Goal: Transaction & Acquisition: Book appointment/travel/reservation

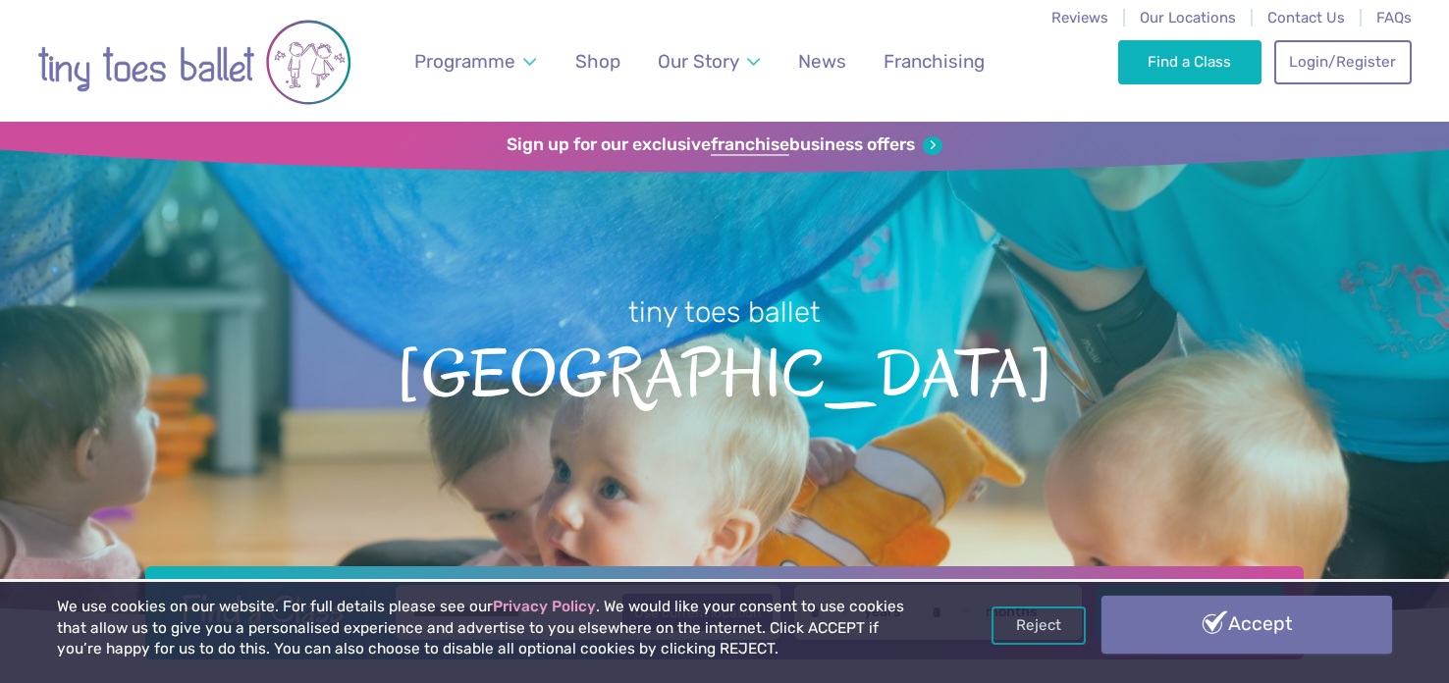
click at [1286, 637] on link "Accept" at bounding box center [1247, 624] width 291 height 57
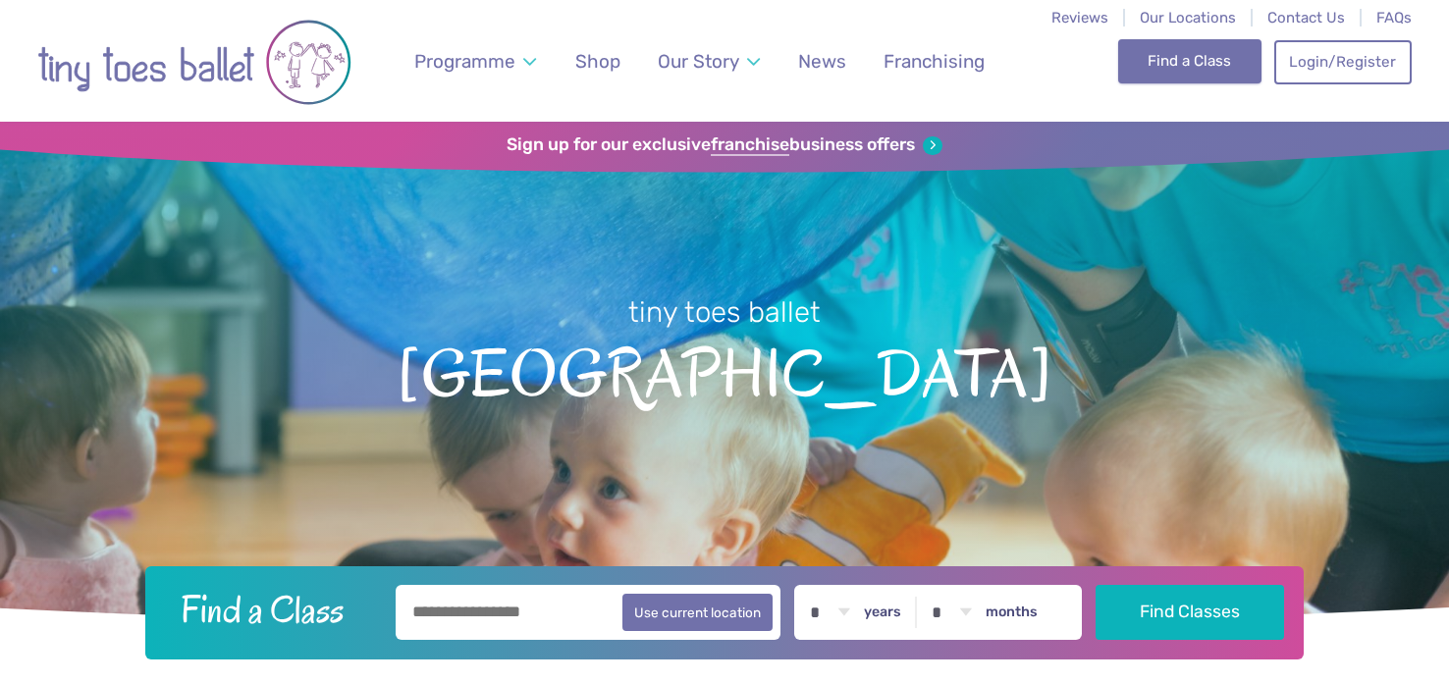
click at [1199, 67] on link "Find a Class" at bounding box center [1190, 60] width 144 height 43
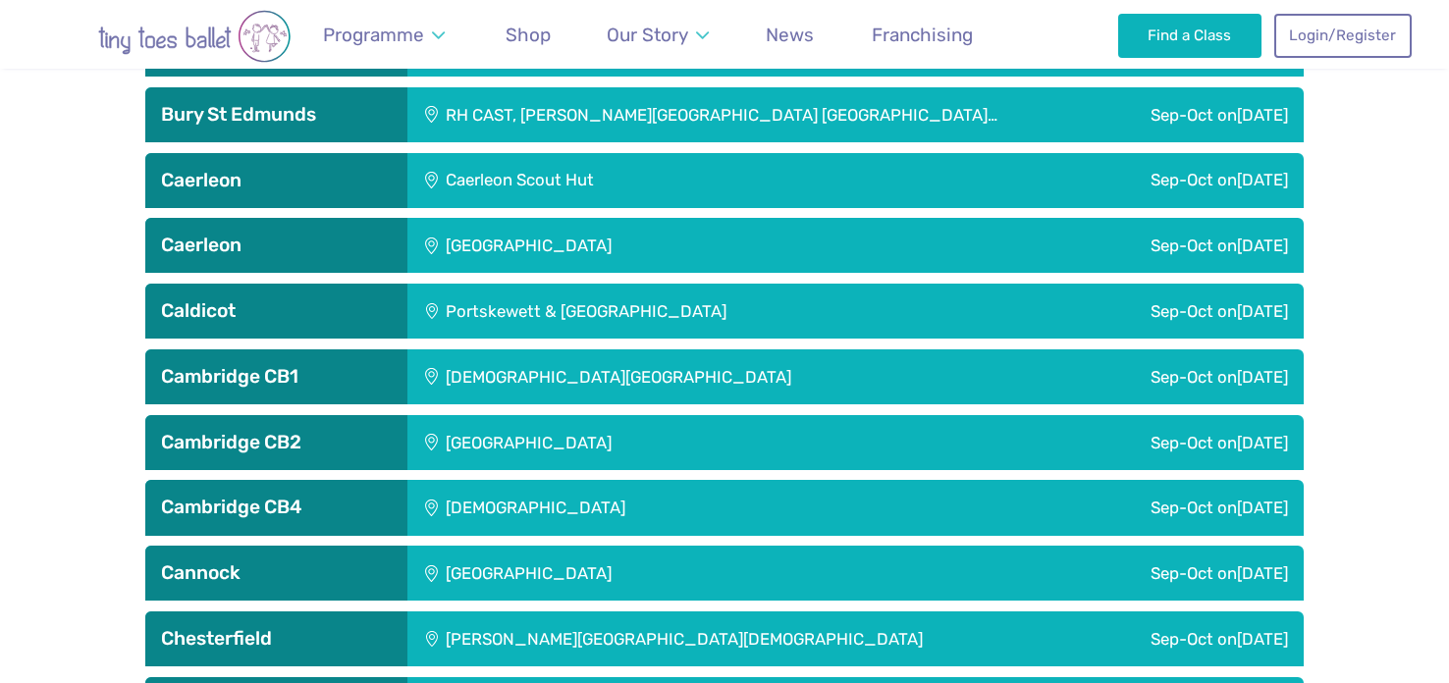
scroll to position [1413, 0]
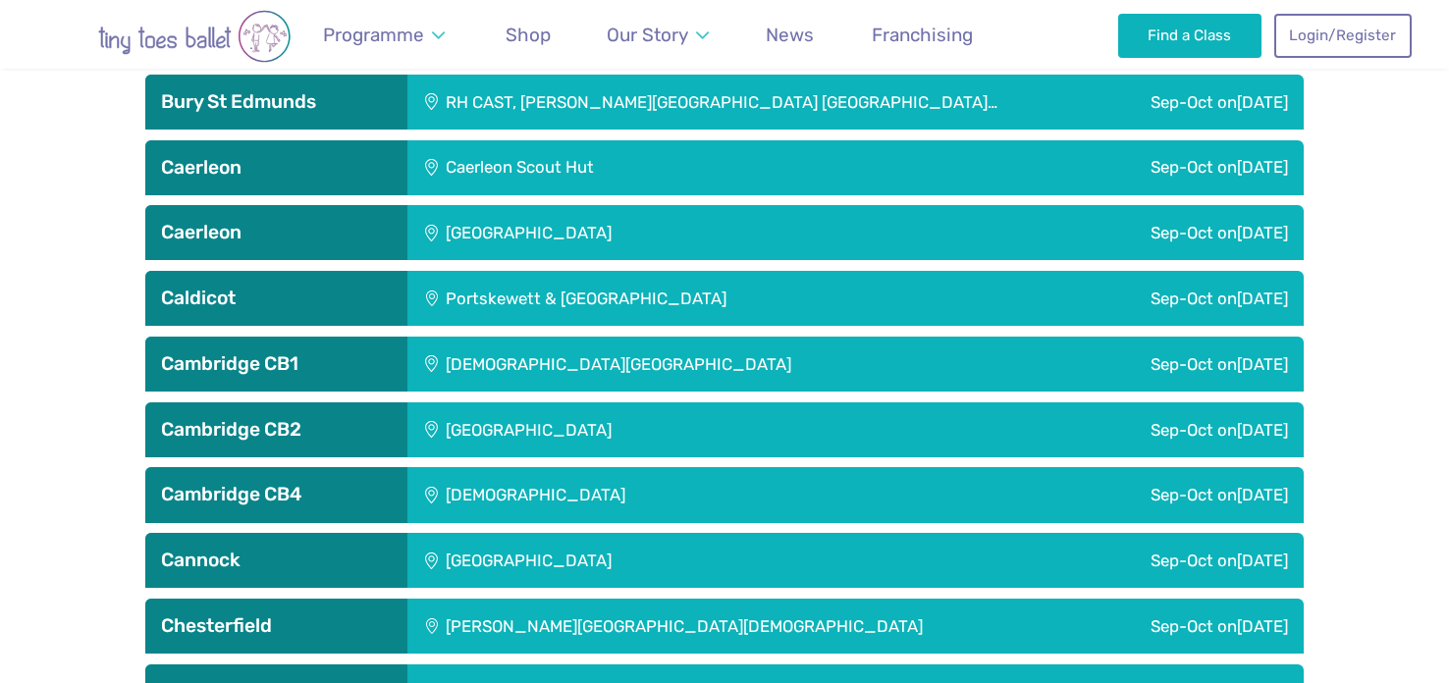
click at [538, 504] on div "Chesterton Methodist Church" at bounding box center [667, 494] width 520 height 55
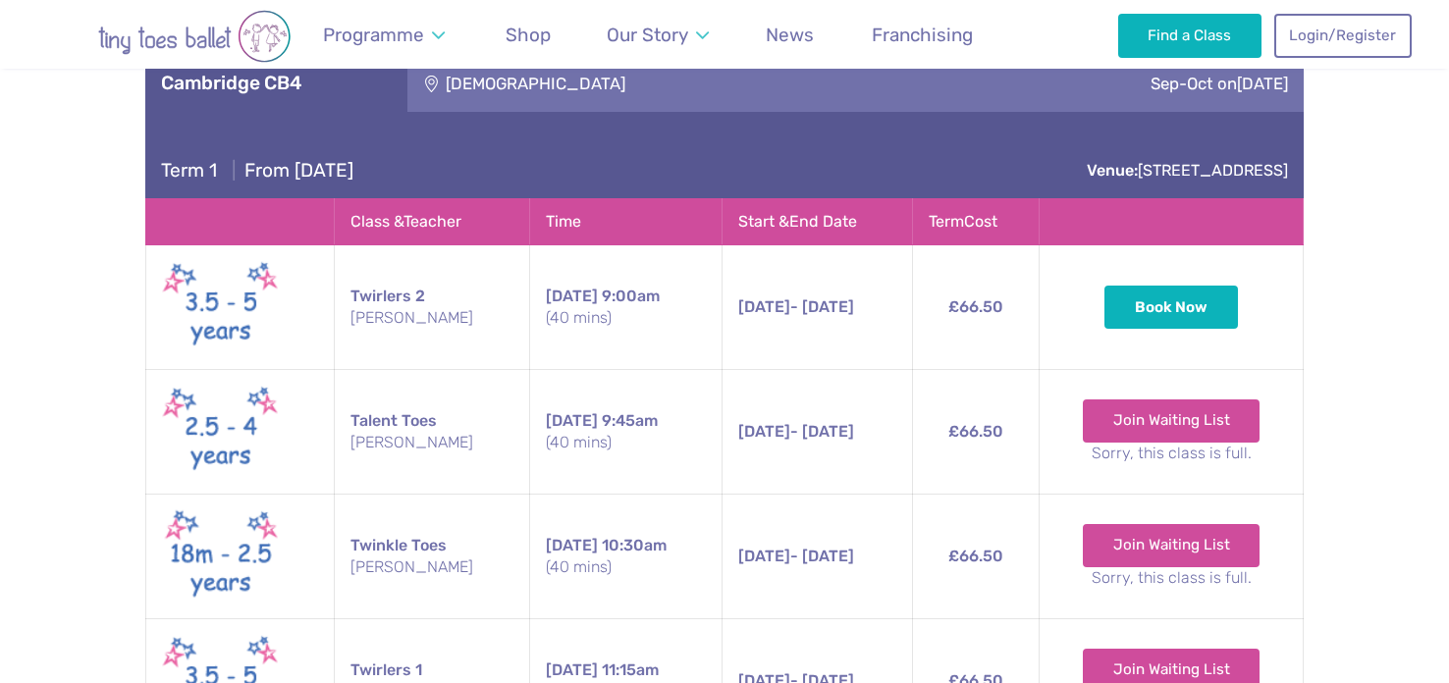
scroll to position [1820, 0]
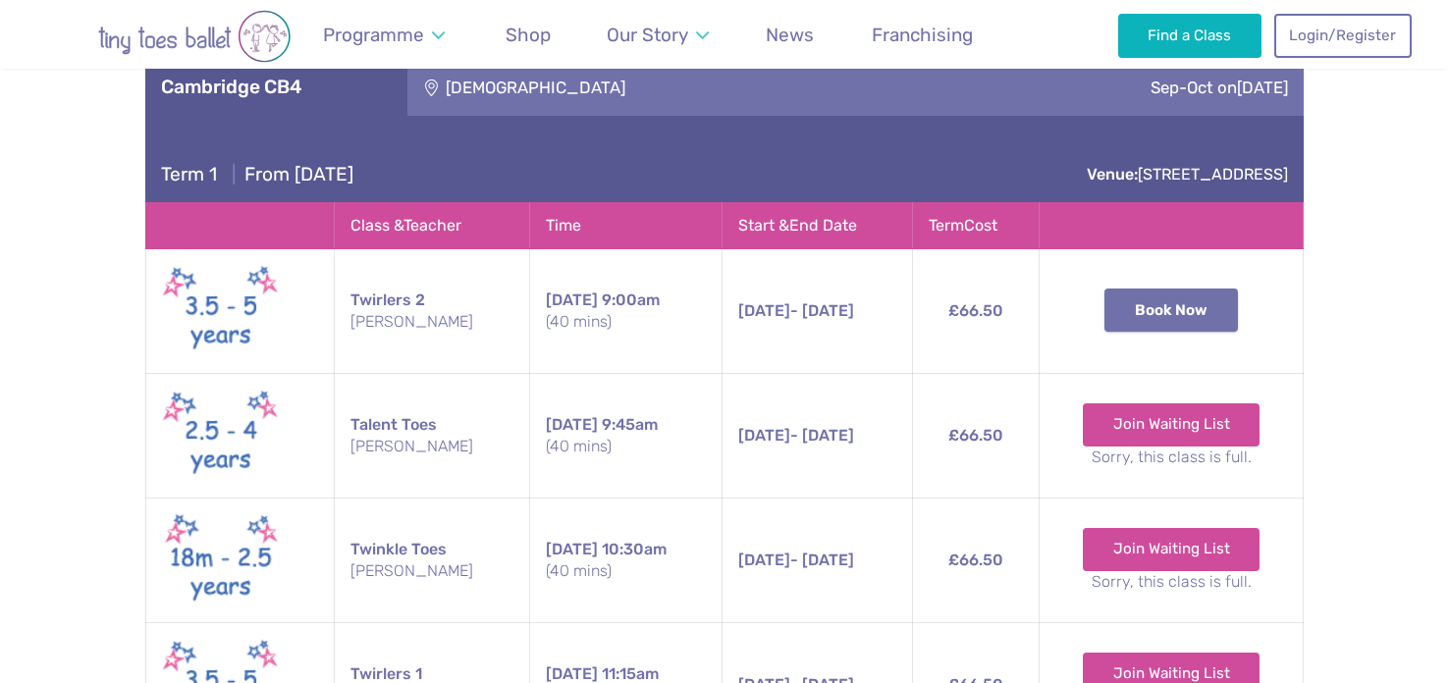
click at [1176, 311] on button "Book Now" at bounding box center [1172, 310] width 134 height 43
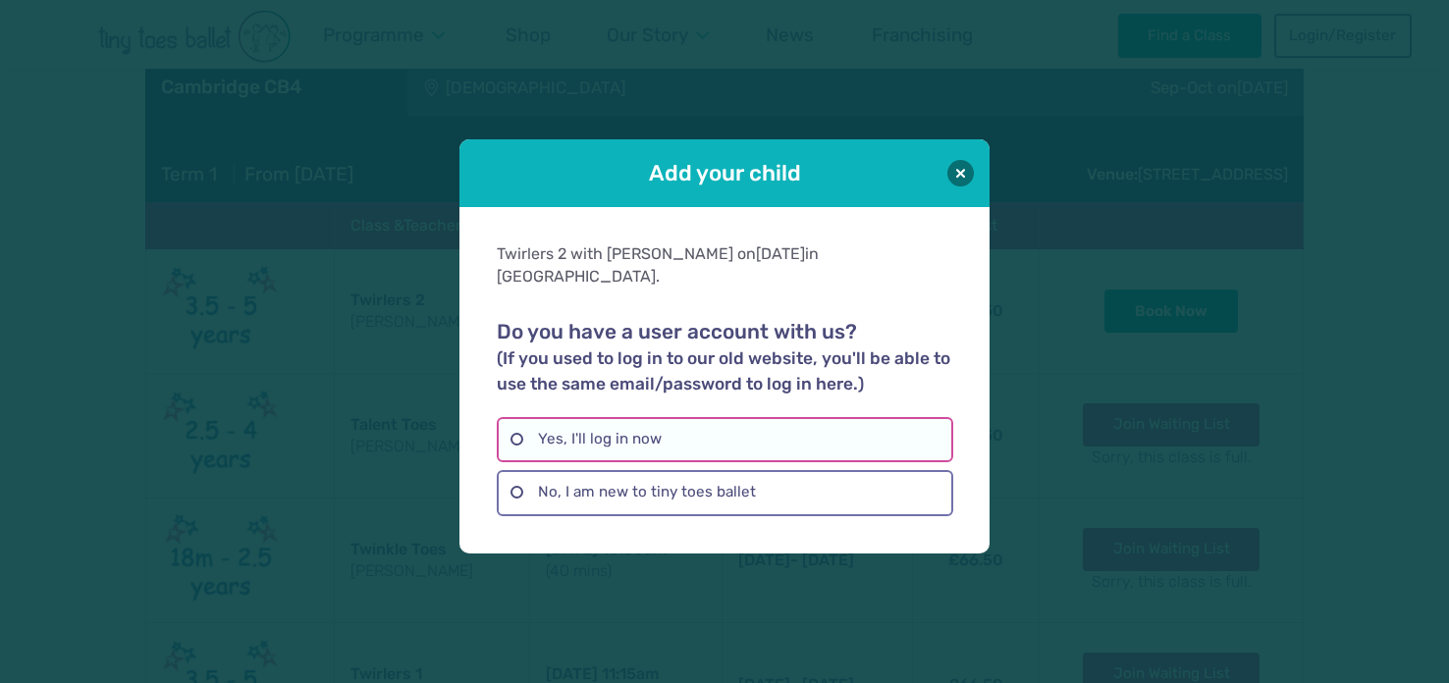
click at [724, 429] on label "Yes, I'll log in now" at bounding box center [725, 439] width 456 height 45
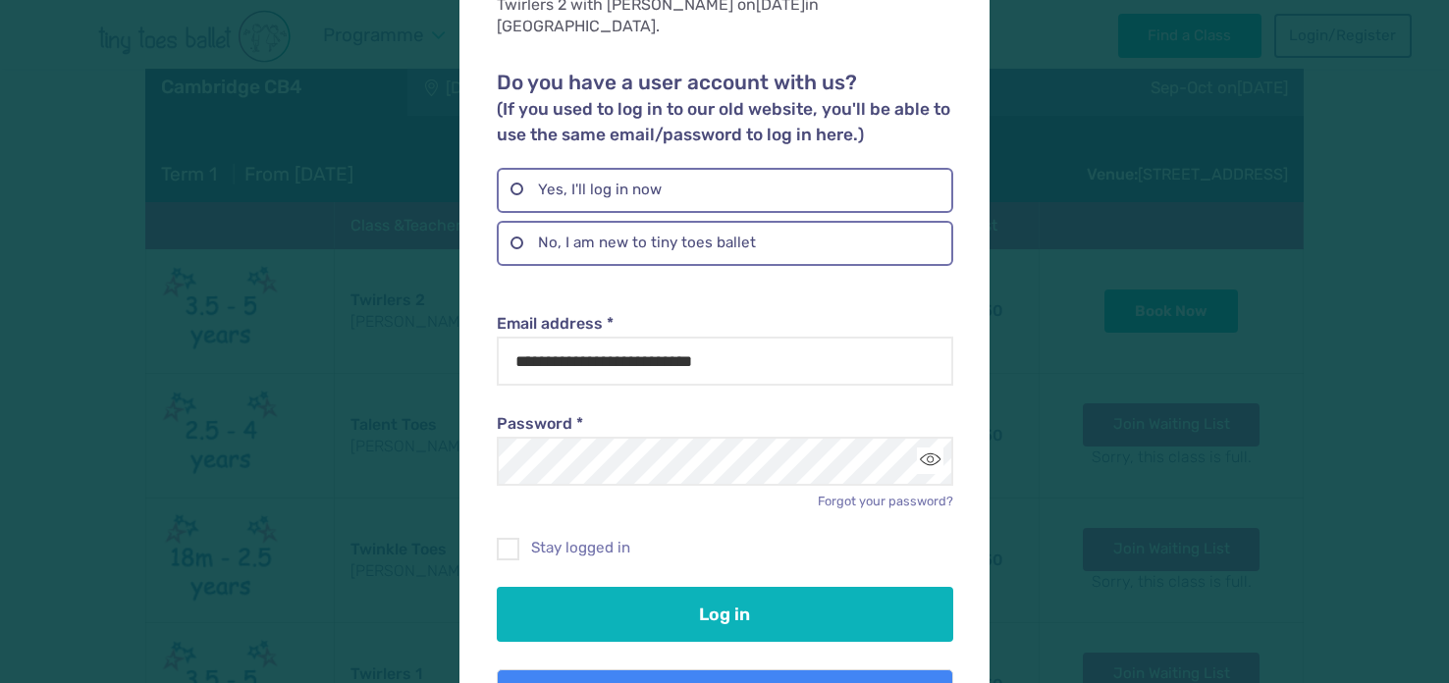
scroll to position [168, 0]
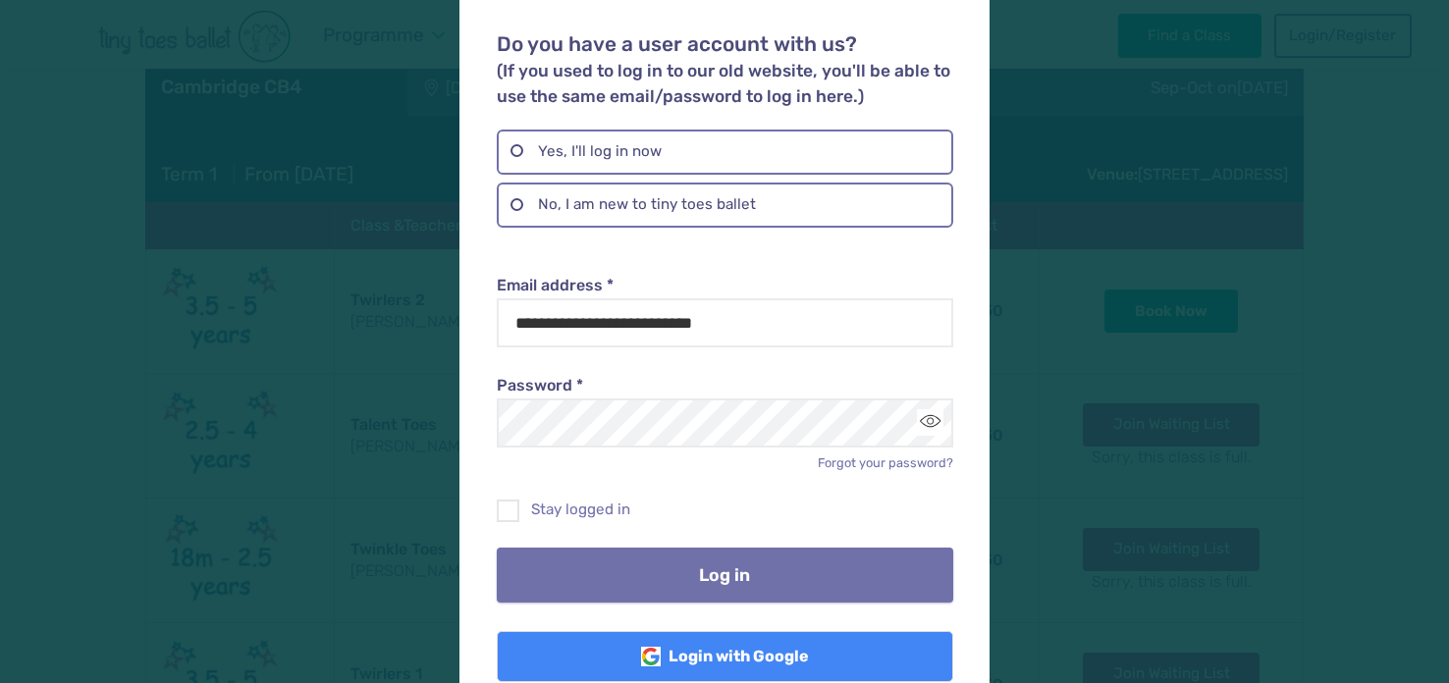
click at [723, 548] on button "Log in" at bounding box center [725, 575] width 456 height 55
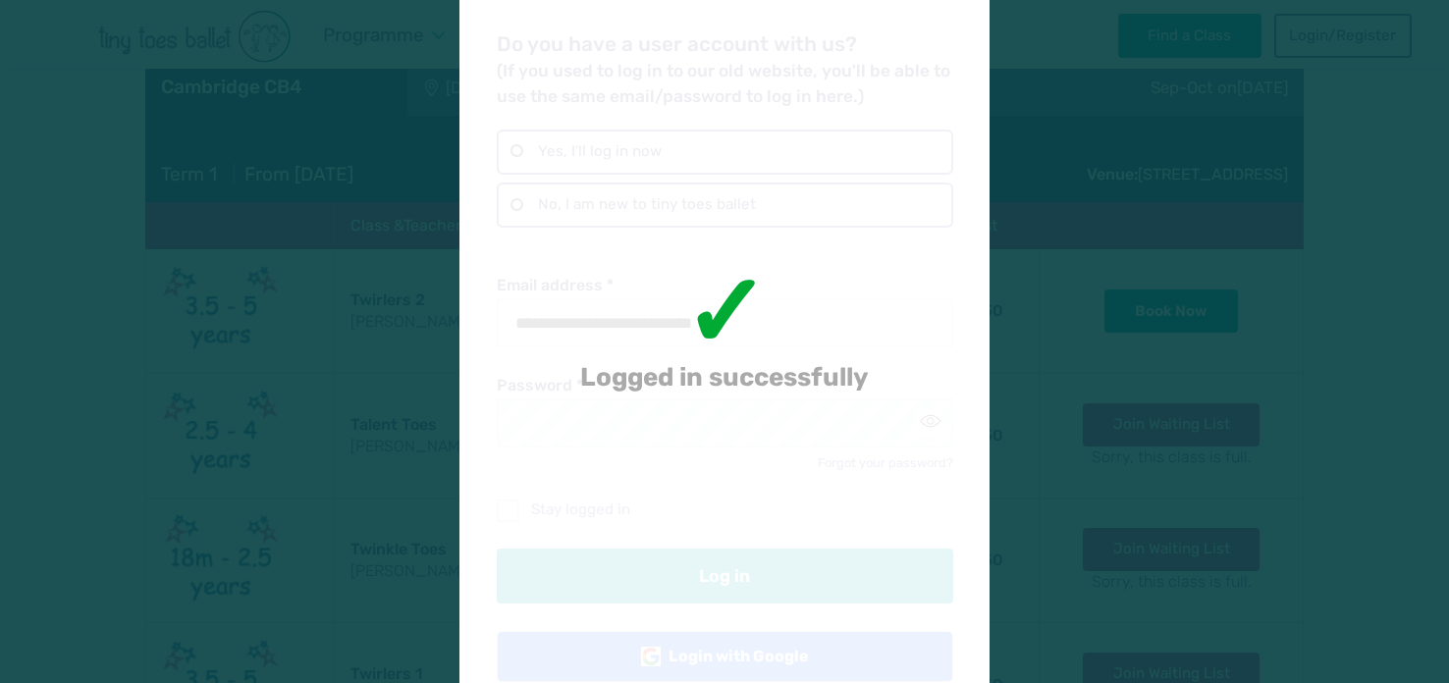
scroll to position [0, 0]
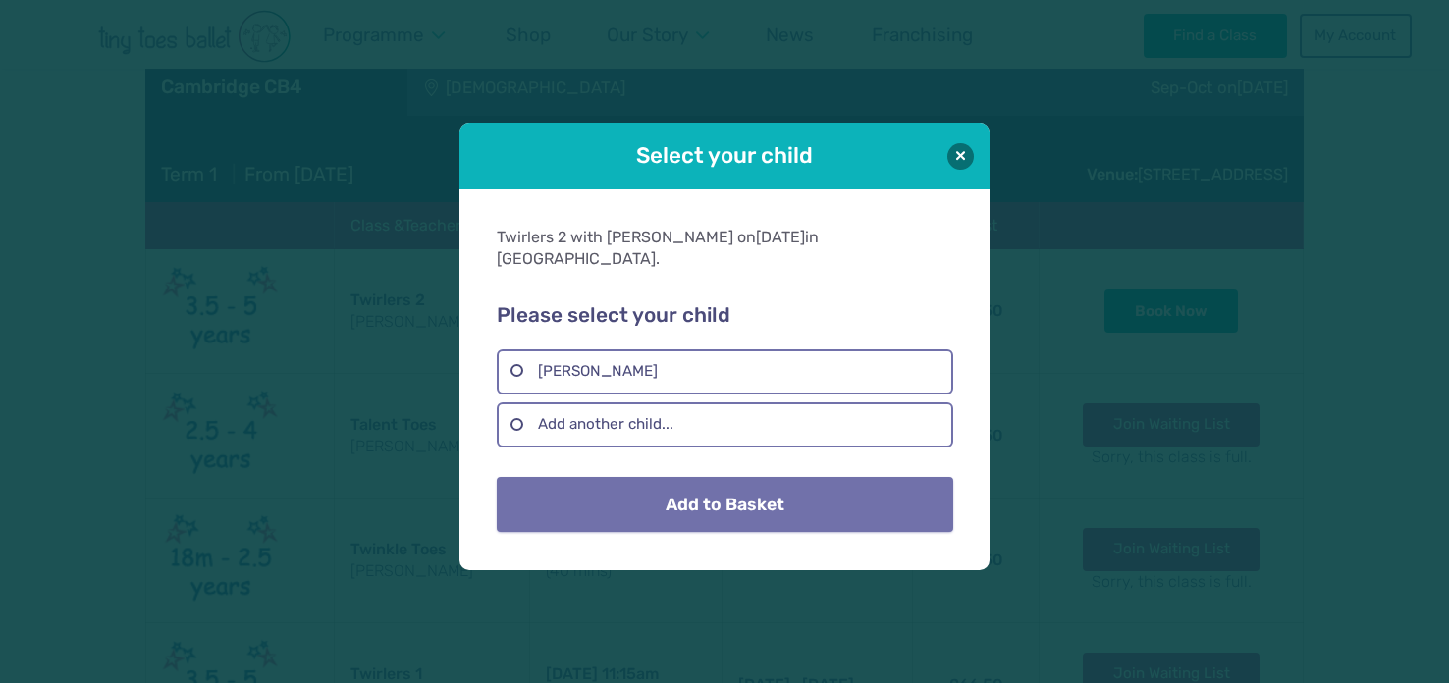
click at [689, 486] on button "Add to Basket" at bounding box center [725, 504] width 456 height 55
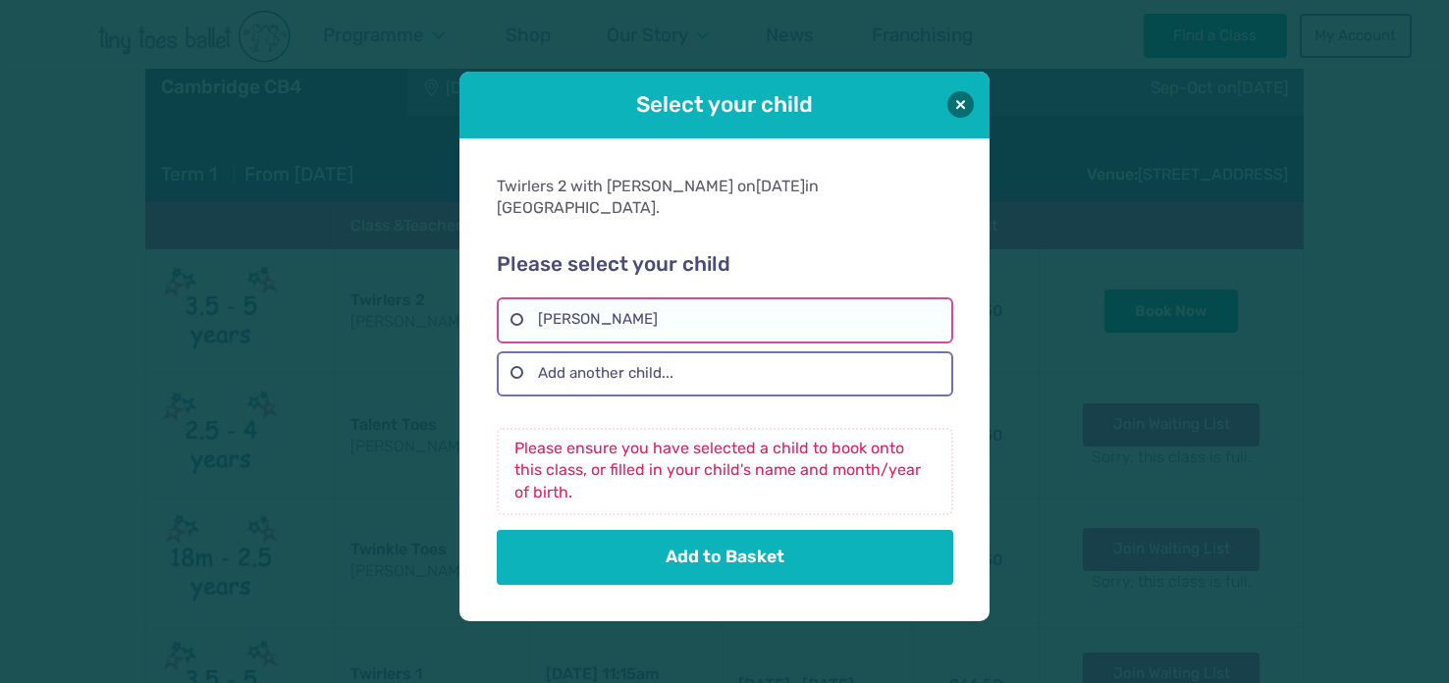
click at [624, 299] on label "Polly Rowe" at bounding box center [725, 319] width 456 height 45
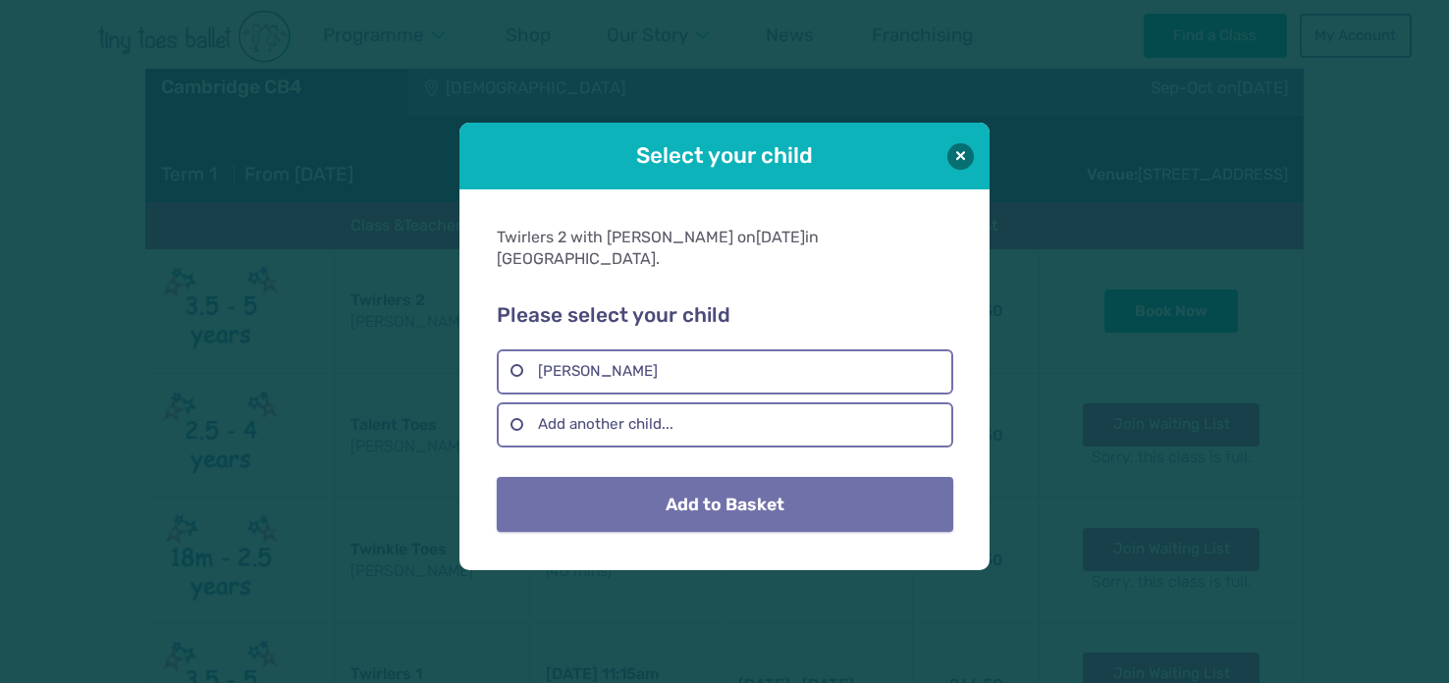
click at [676, 507] on button "Add to Basket" at bounding box center [725, 504] width 456 height 55
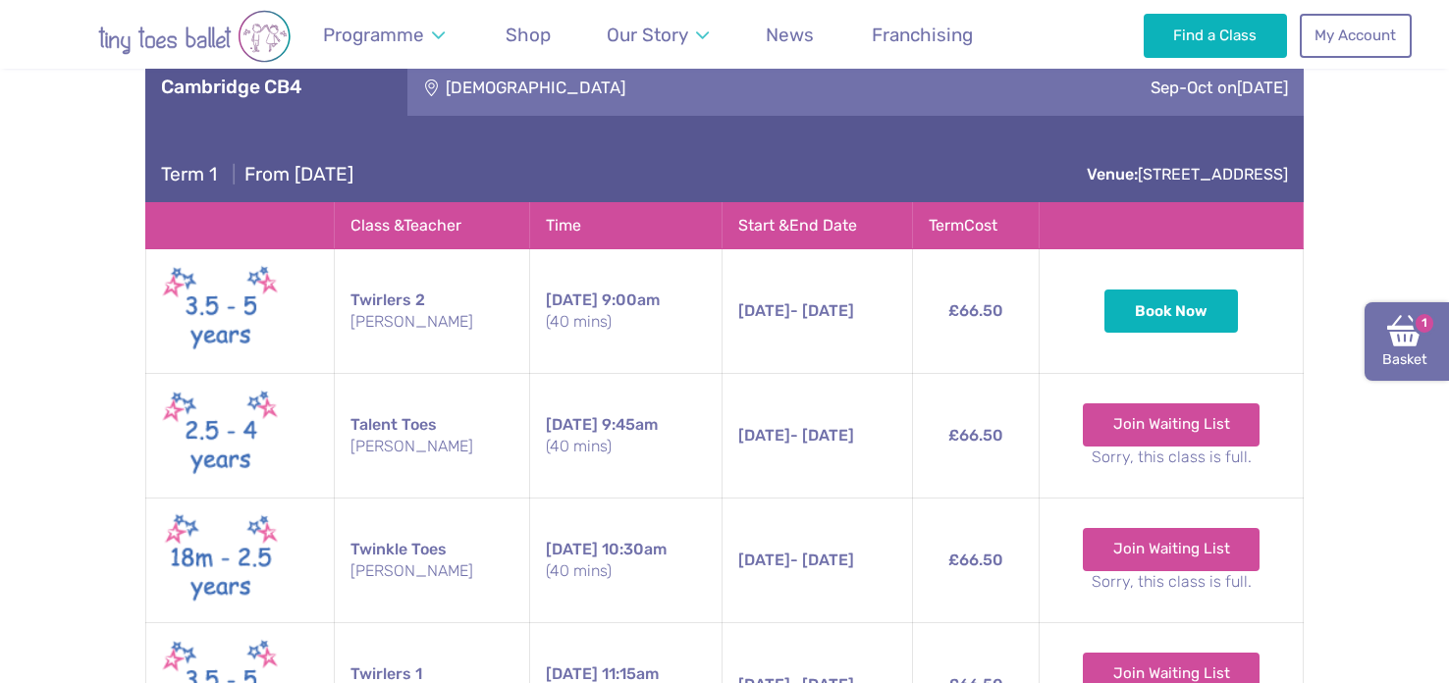
click at [1430, 344] on link "Basket 1" at bounding box center [1407, 341] width 84 height 79
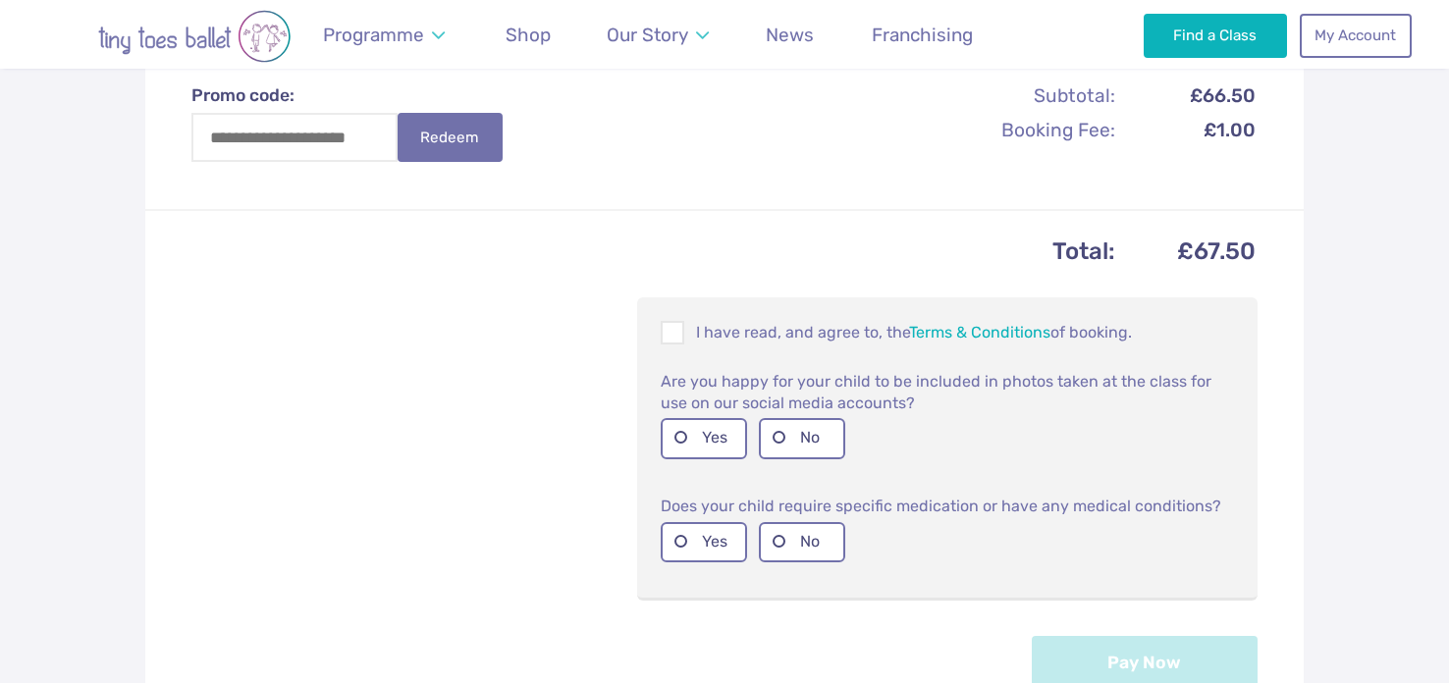
scroll to position [688, 0]
click at [669, 334] on span at bounding box center [674, 334] width 22 height 19
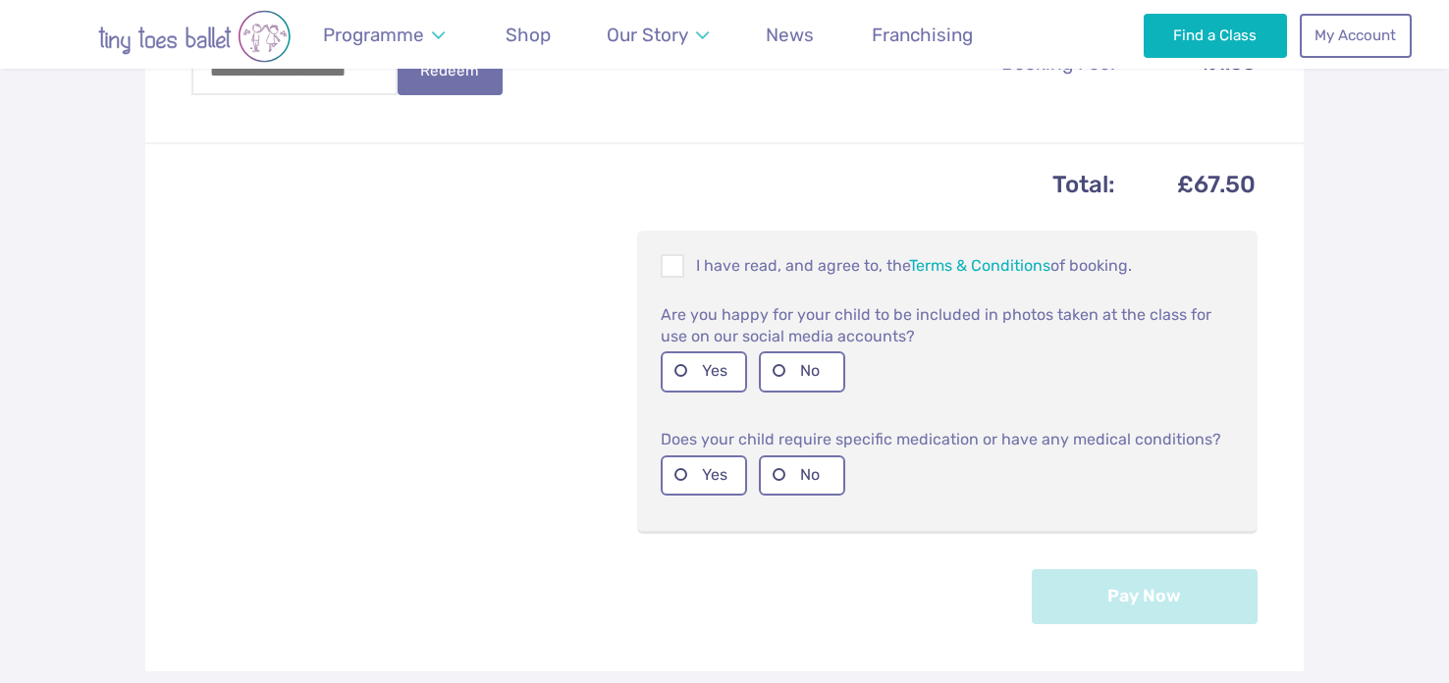
scroll to position [753, 0]
click at [688, 373] on label "Yes" at bounding box center [704, 371] width 86 height 40
click at [778, 461] on label "No" at bounding box center [802, 476] width 86 height 40
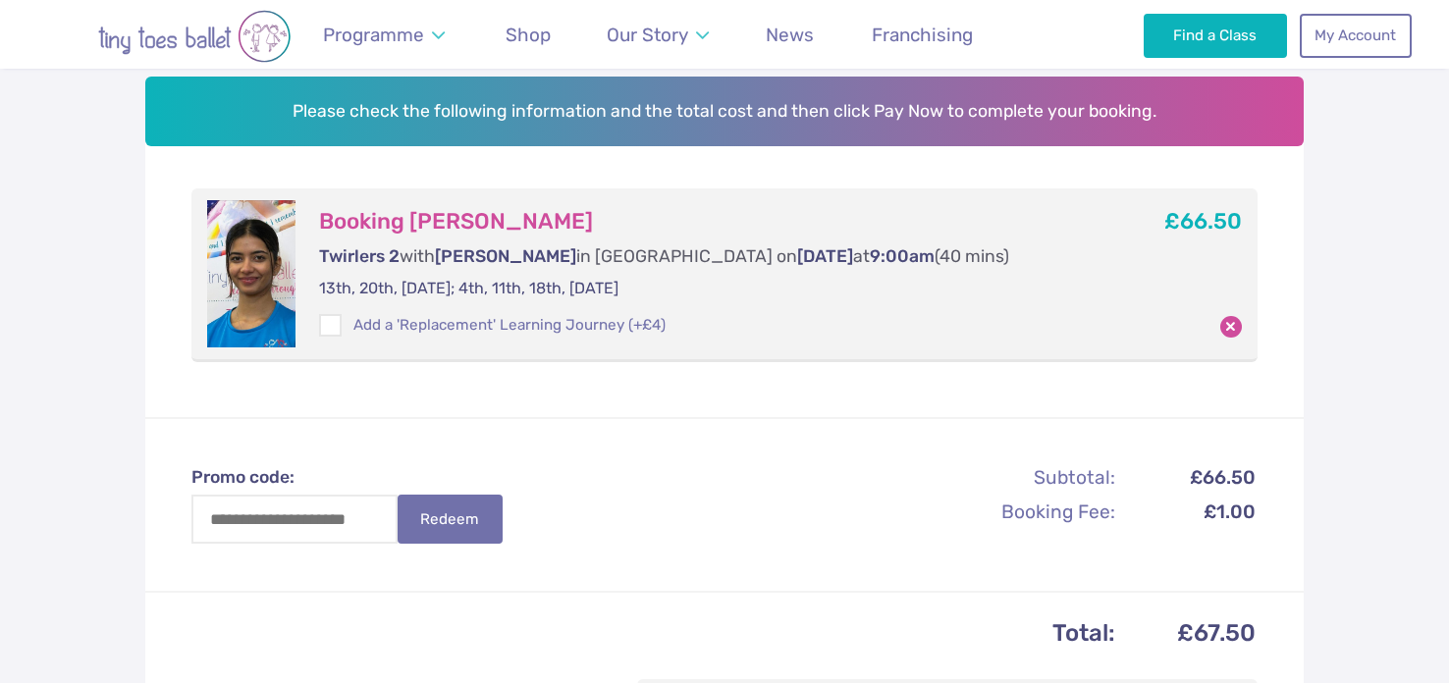
scroll to position [297, 0]
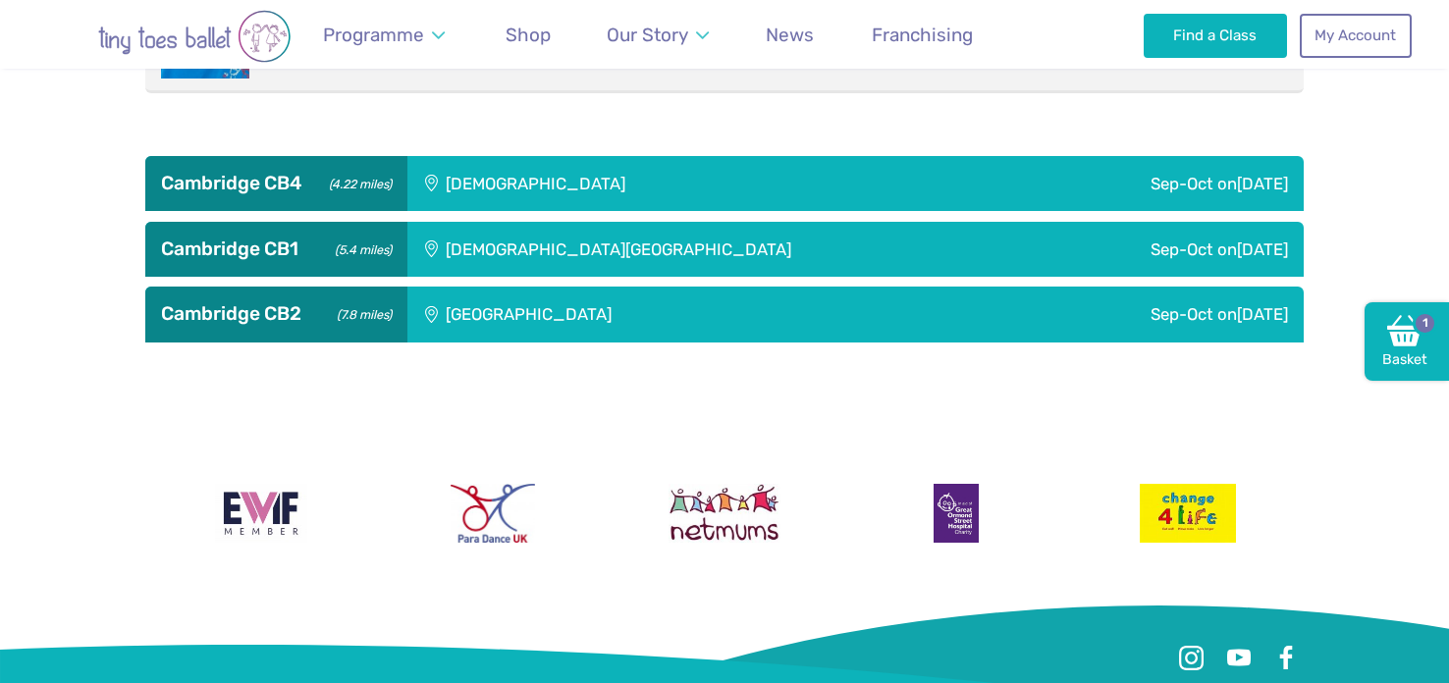
scroll to position [992, 0]
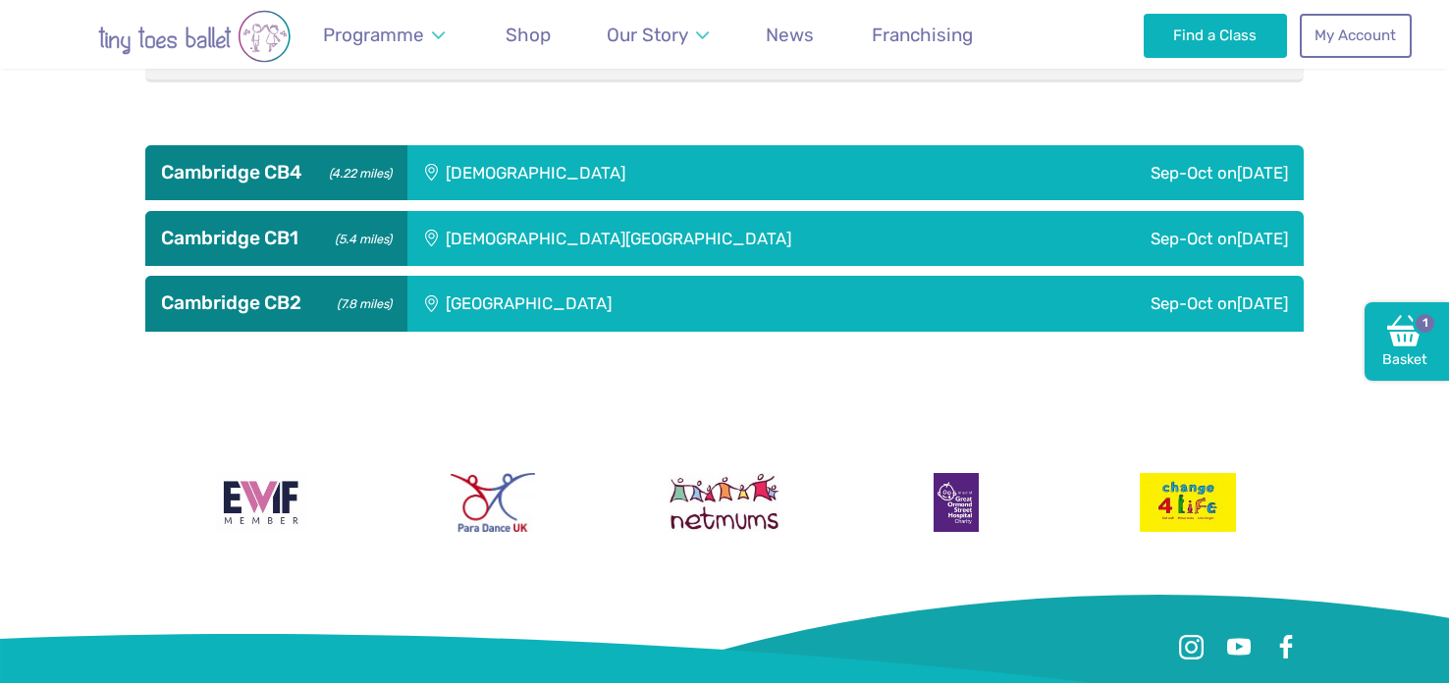
click at [479, 300] on div "Trumpington Village Hall" at bounding box center [660, 303] width 507 height 55
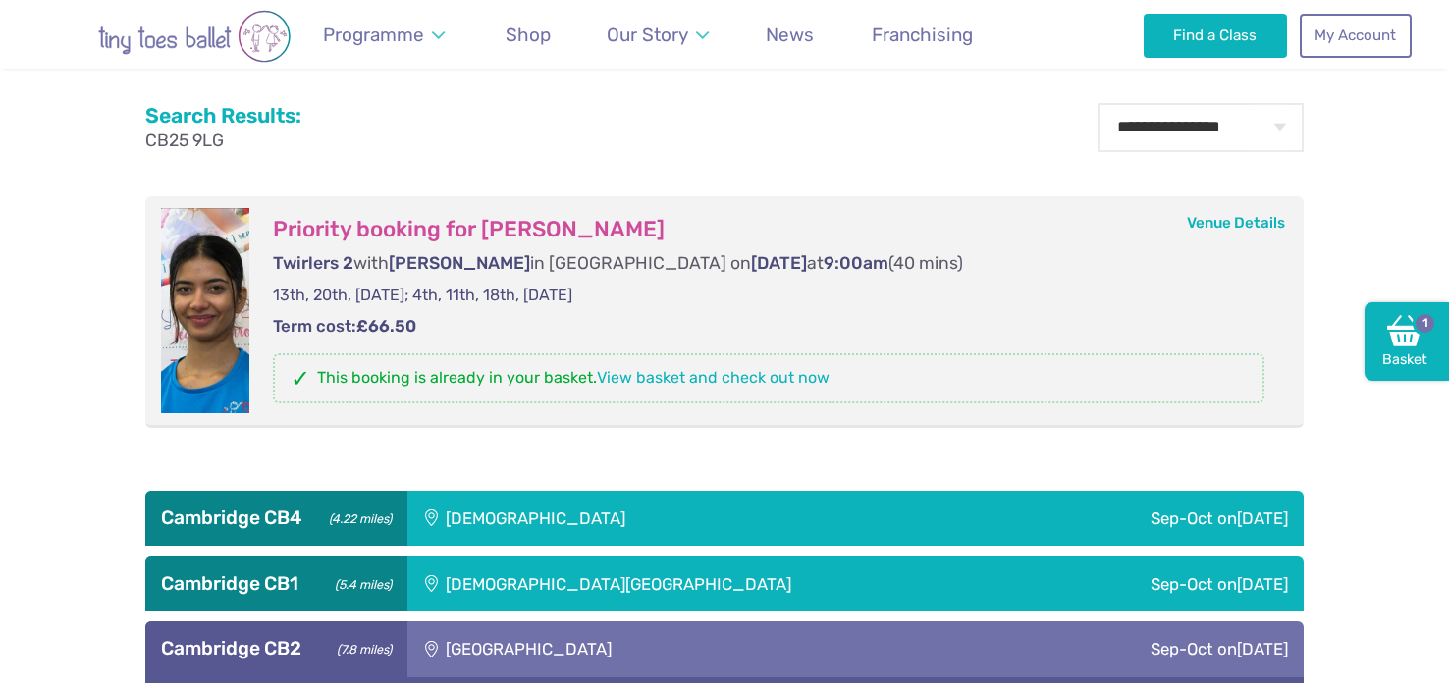
scroll to position [650, 0]
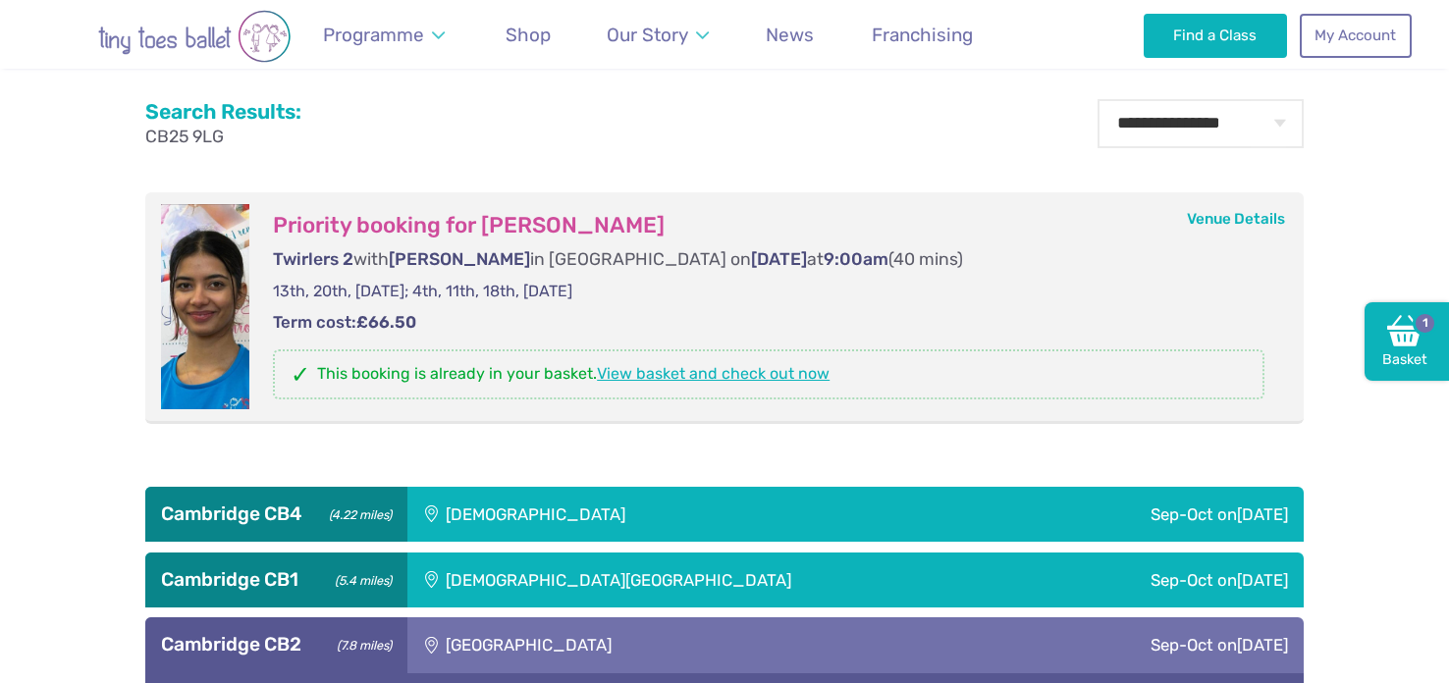
click at [779, 370] on link "View basket and check out now" at bounding box center [713, 373] width 233 height 19
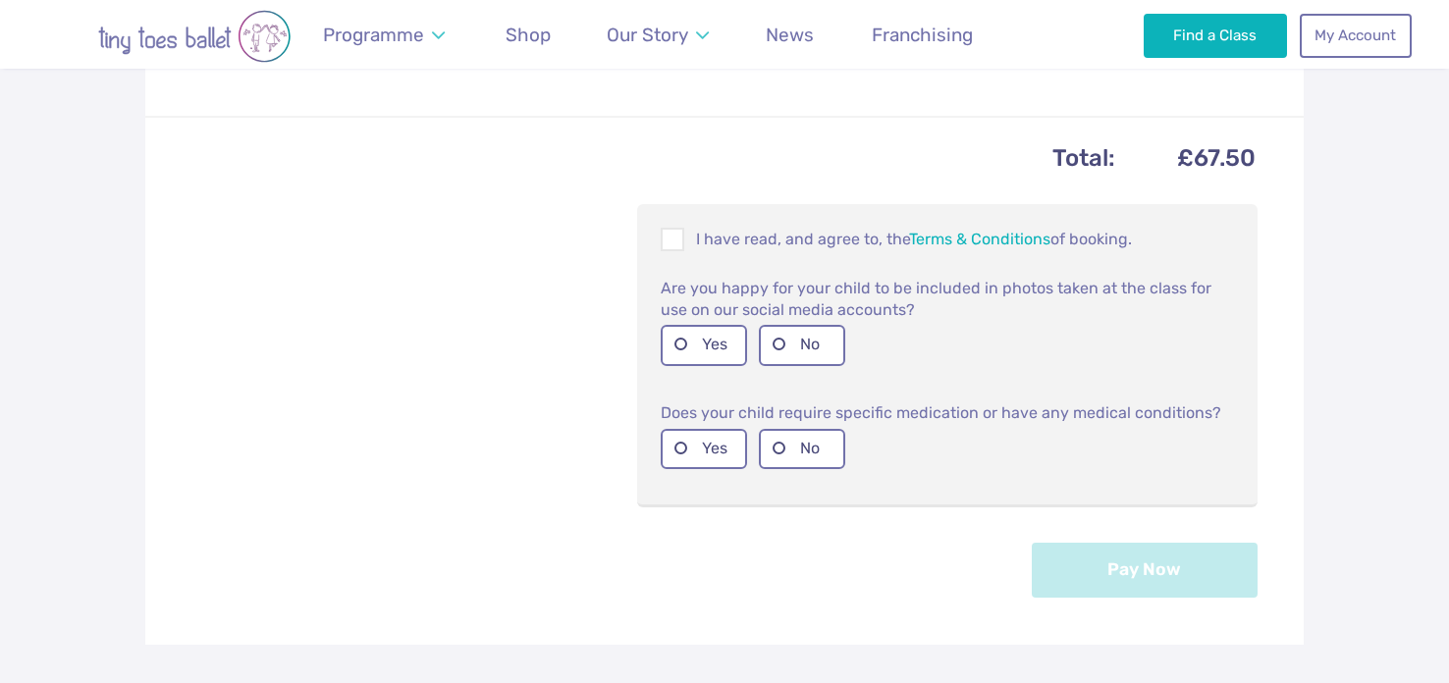
scroll to position [792, 0]
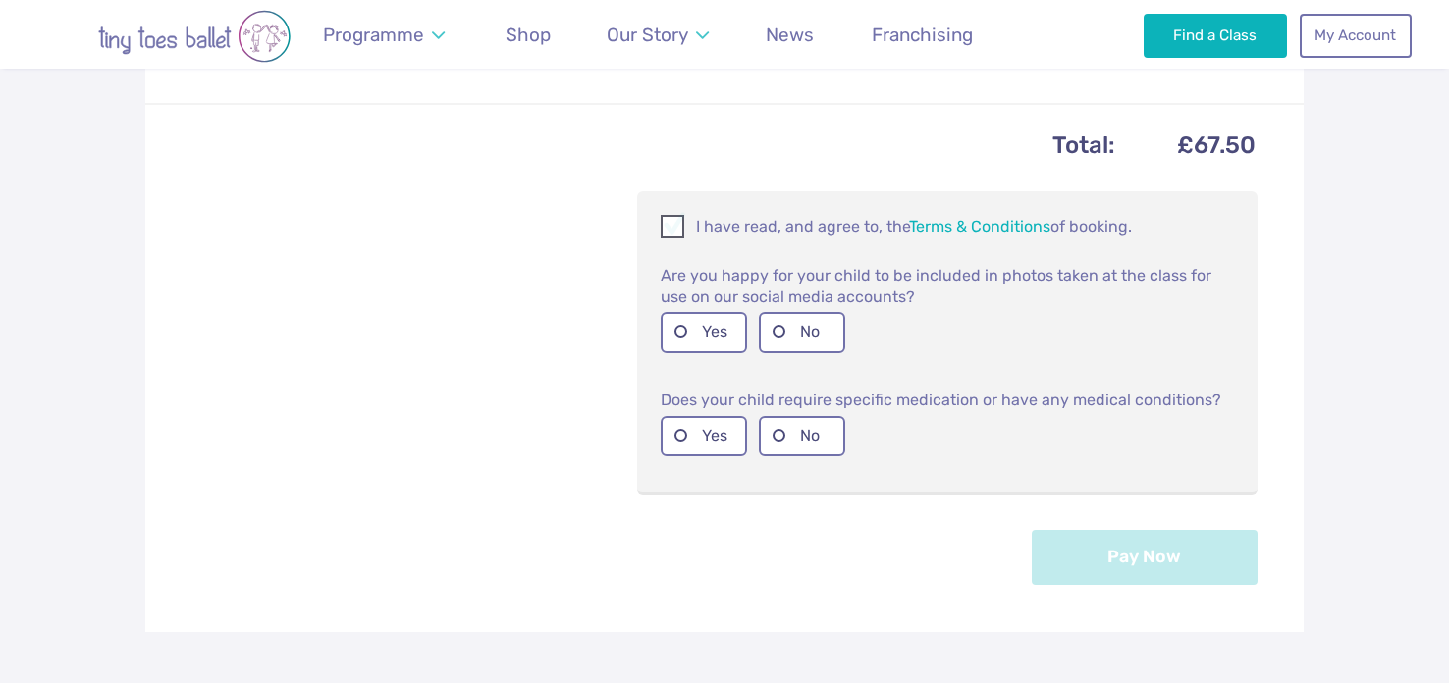
click at [667, 226] on span at bounding box center [674, 230] width 22 height 19
click at [687, 328] on label "Yes" at bounding box center [704, 332] width 86 height 40
click at [784, 445] on label "No" at bounding box center [802, 436] width 86 height 40
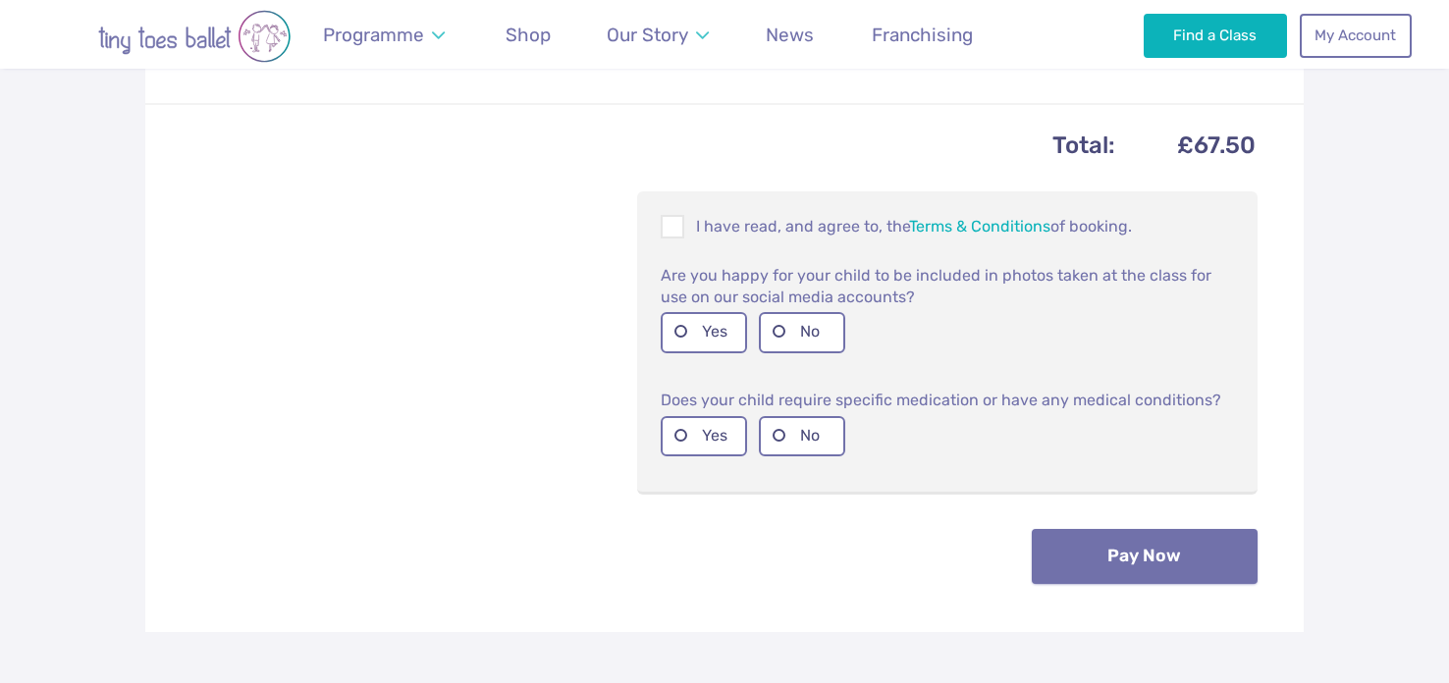
click at [1163, 565] on button "Pay Now" at bounding box center [1145, 556] width 226 height 55
